Goal: Information Seeking & Learning: Find specific fact

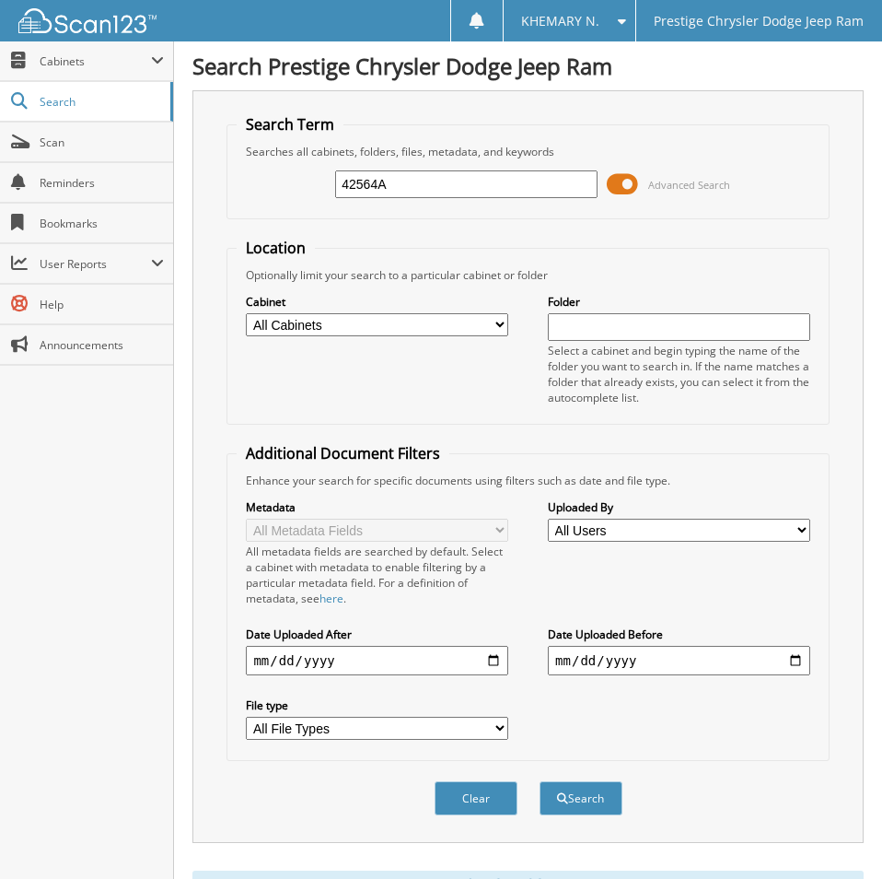
click at [322, 386] on div "Cabinet All Cabinets Folder Select a cabinet and begin typing the name of the f…" at bounding box center [528, 349] width 582 height 132
drag, startPoint x: 438, startPoint y: 178, endPoint x: 151, endPoint y: 170, distance: 287.5
type input "42069B"
click at [540, 781] on button "Search" at bounding box center [581, 798] width 83 height 34
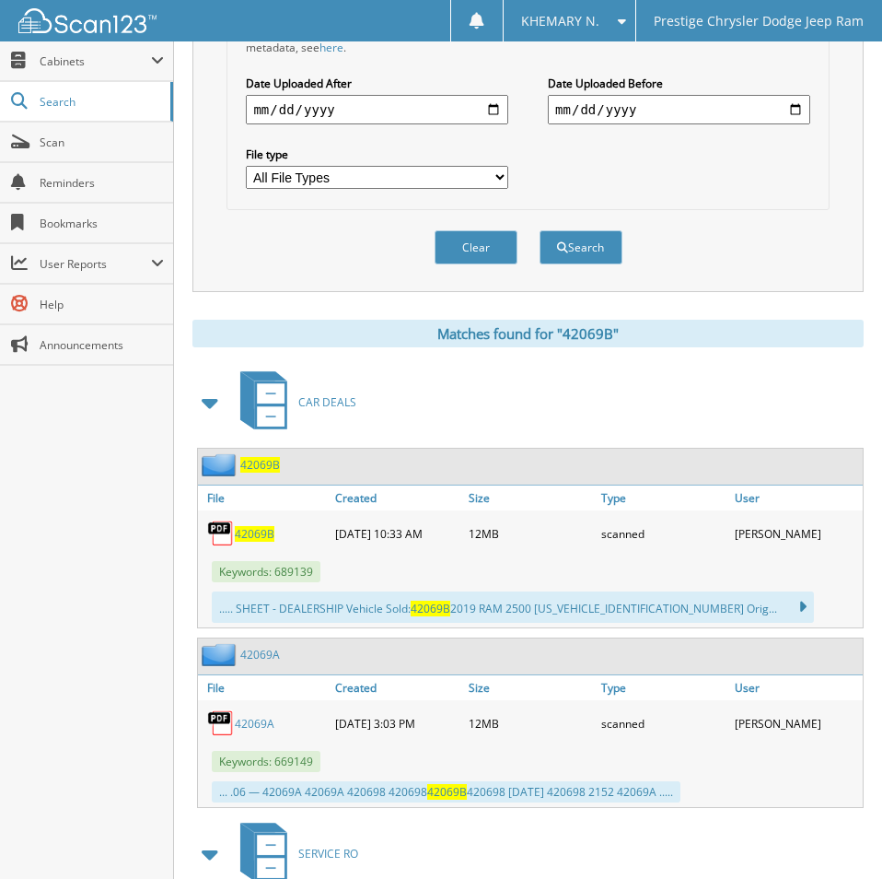
scroll to position [553, 0]
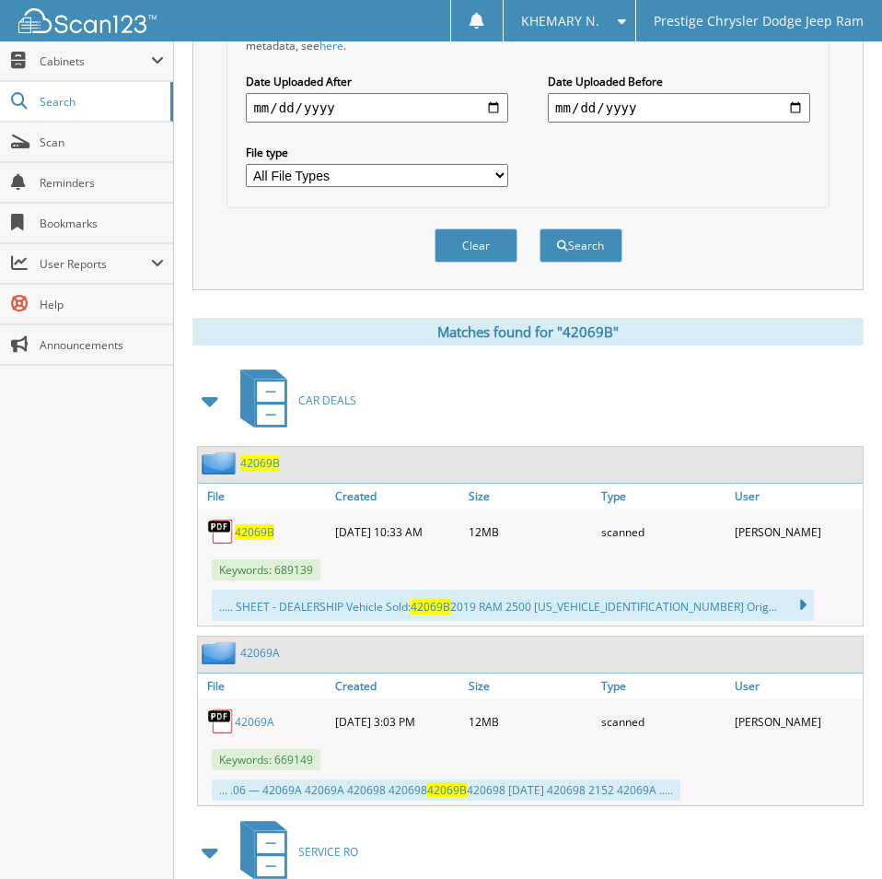
click at [267, 538] on span "42069B" at bounding box center [255, 532] width 40 height 16
click at [783, 219] on div "Clear Search" at bounding box center [528, 245] width 602 height 75
click at [66, 631] on div "Close Cabinets My Company Email Addresses Search Scan" at bounding box center [87, 459] width 174 height 837
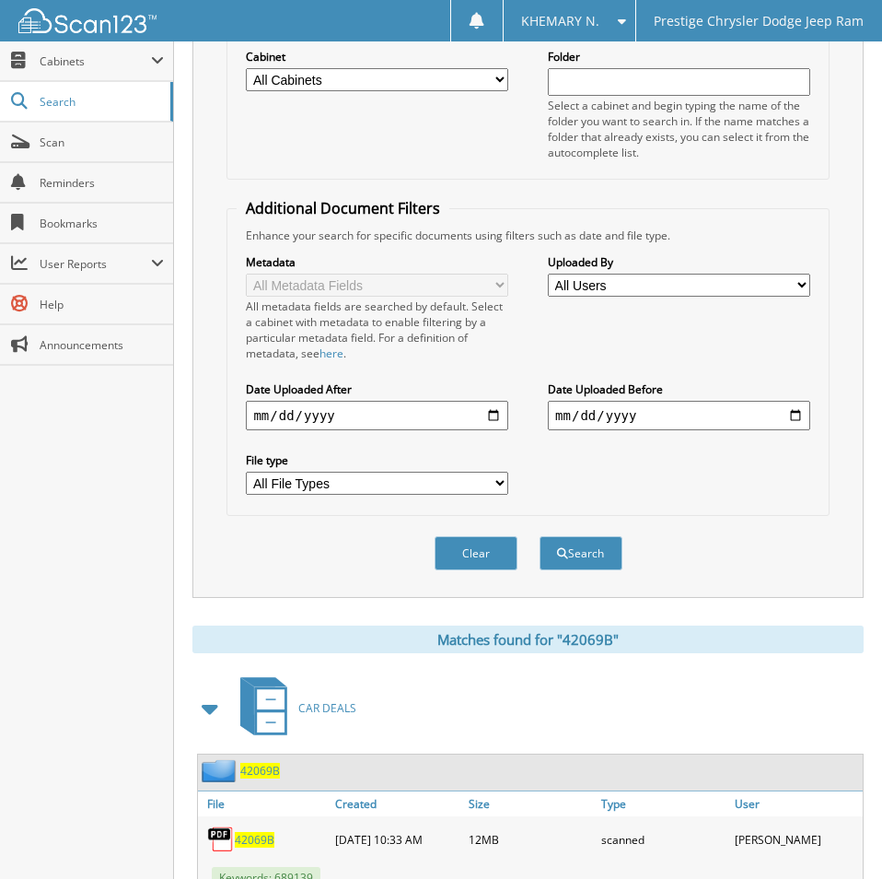
scroll to position [0, 0]
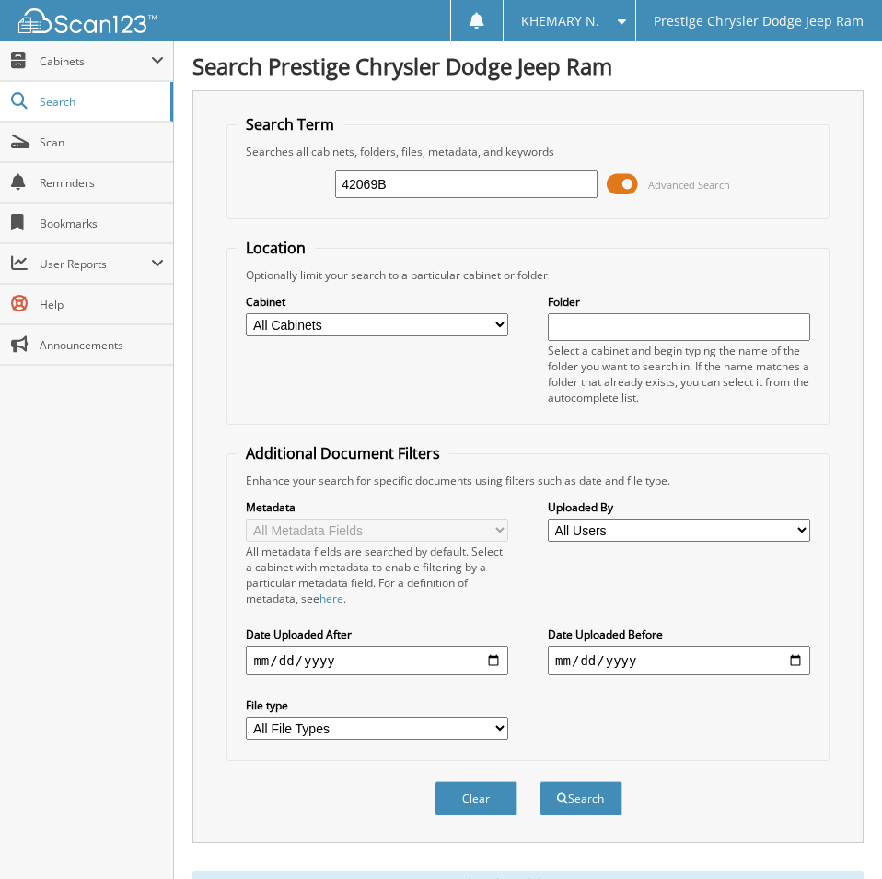
drag, startPoint x: 401, startPoint y: 189, endPoint x: 181, endPoint y: 182, distance: 219.3
type input "44564"
click at [540, 781] on button "Search" at bounding box center [581, 798] width 83 height 34
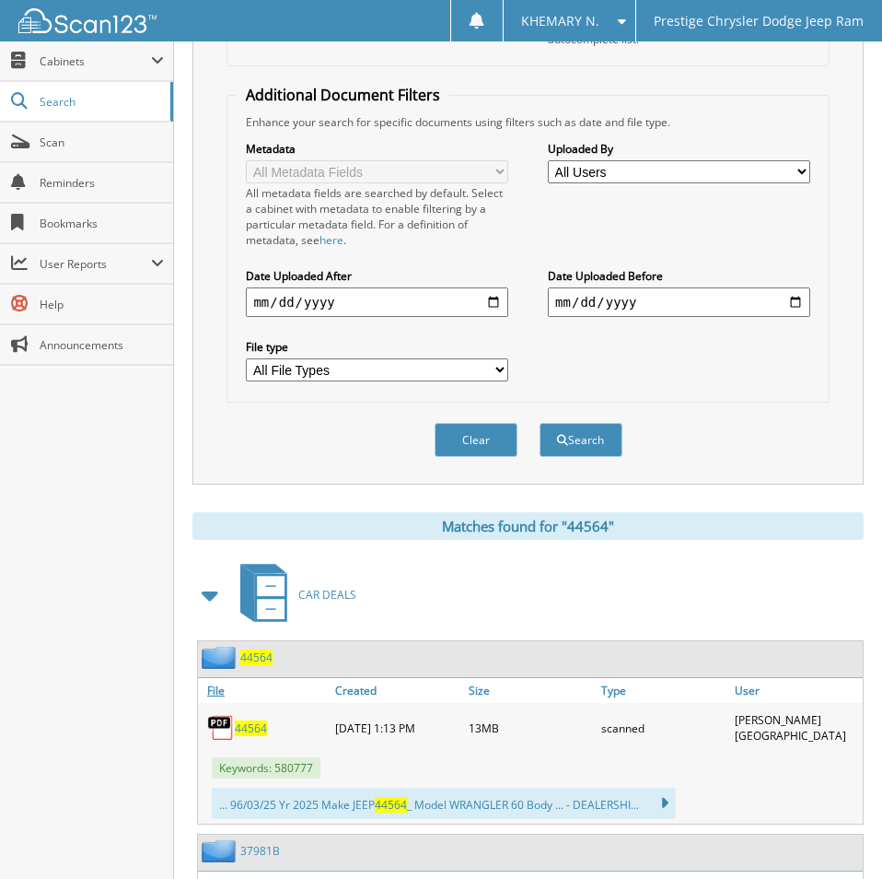
scroll to position [368, 0]
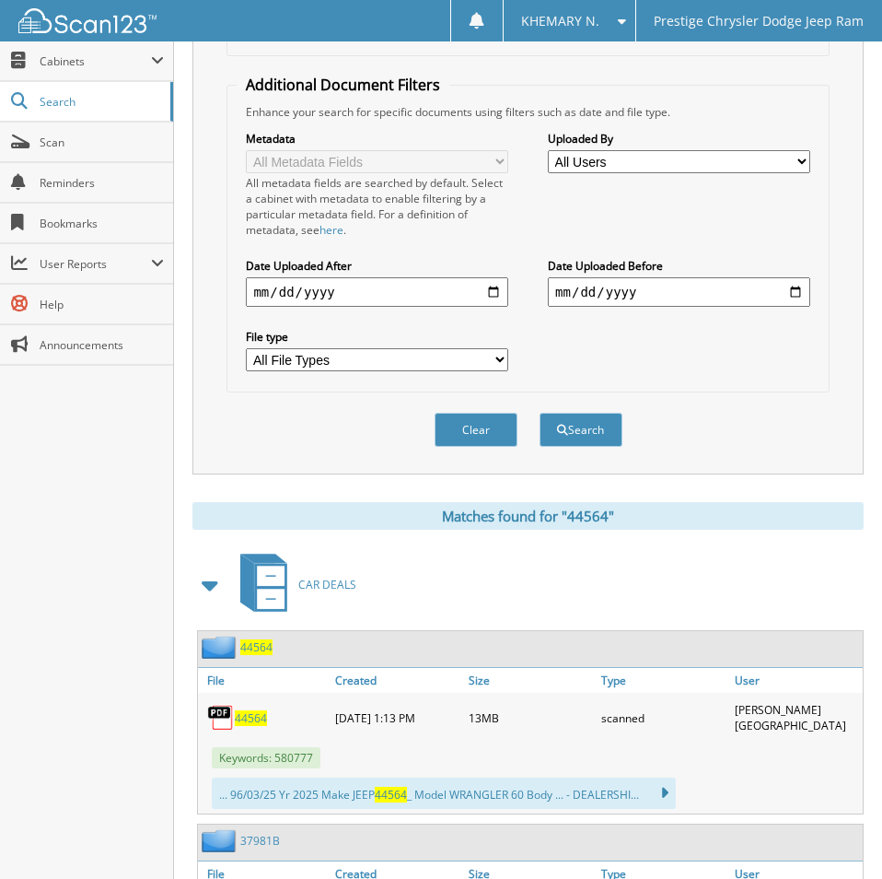
click at [246, 719] on span "44564" at bounding box center [251, 718] width 32 height 16
click at [94, 545] on div "Close Cabinets My Company Email Addresses Search Scan" at bounding box center [87, 459] width 174 height 837
click at [69, 552] on div "Close Cabinets My Company Email Addresses Search Scan" at bounding box center [87, 459] width 174 height 837
click at [139, 552] on div "Close Cabinets My Company Email Addresses Search Scan" at bounding box center [87, 459] width 174 height 837
